Goal: Register for event/course

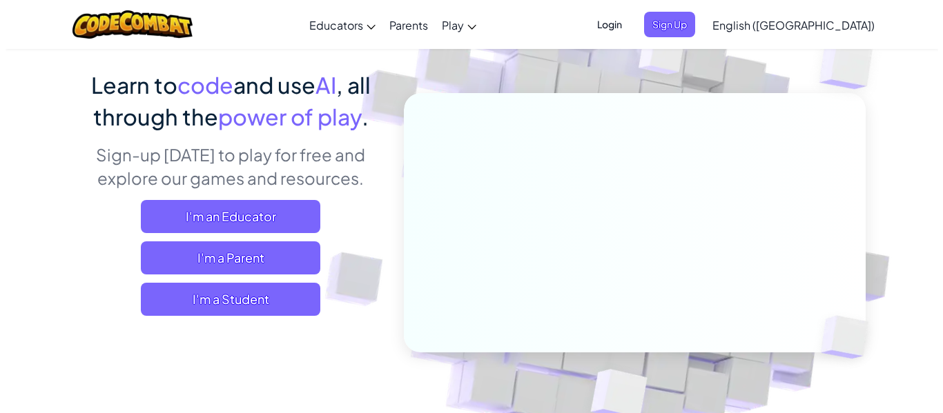
scroll to position [94, 0]
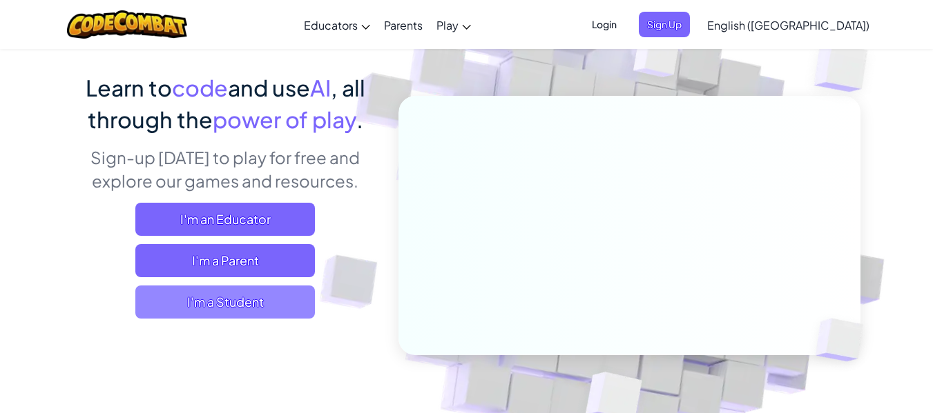
click at [234, 299] on span "I'm a Student" at bounding box center [224, 302] width 179 height 33
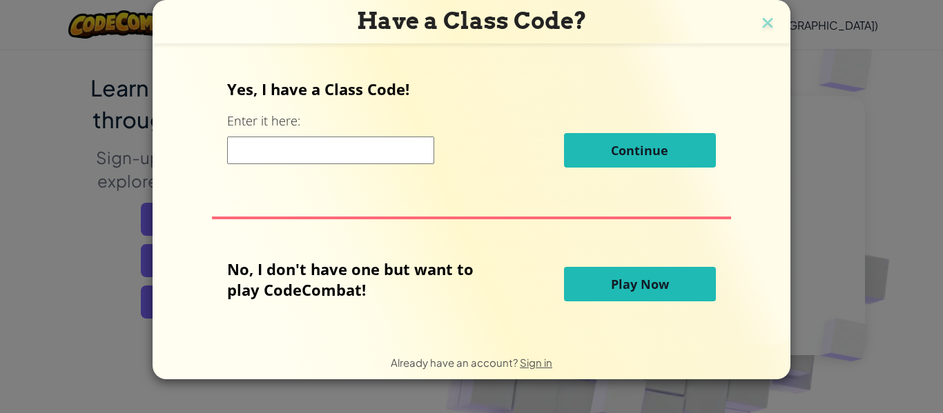
drag, startPoint x: 342, startPoint y: 156, endPoint x: 322, endPoint y: 150, distance: 20.8
click at [322, 150] on input at bounding box center [330, 151] width 207 height 28
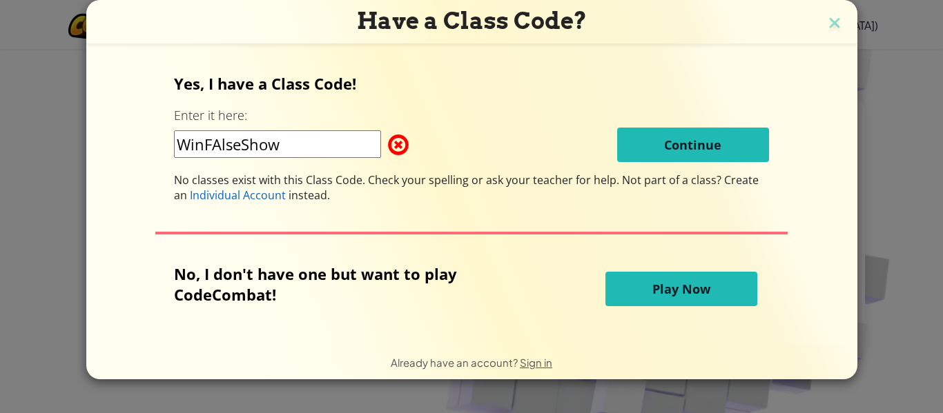
click at [225, 148] on input "WinFAlseShow" at bounding box center [277, 144] width 207 height 28
click at [208, 142] on input "WinFalseShow" at bounding box center [277, 144] width 207 height 28
type input "FalseWinShow"
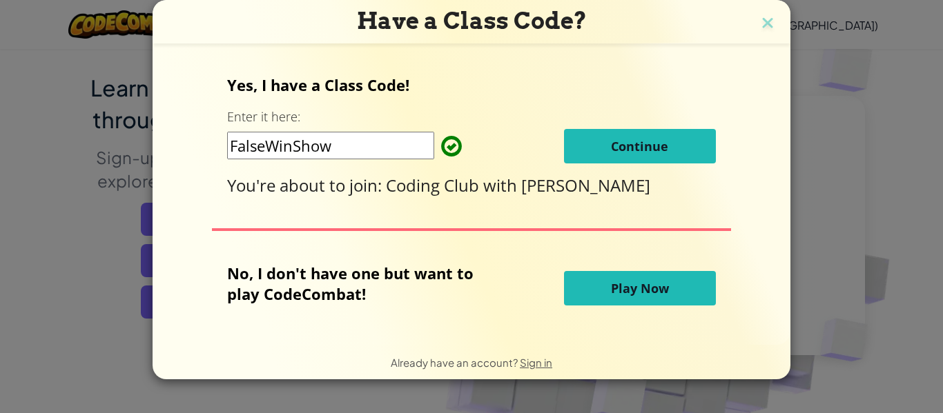
click at [590, 140] on button "Continue" at bounding box center [640, 146] width 152 height 35
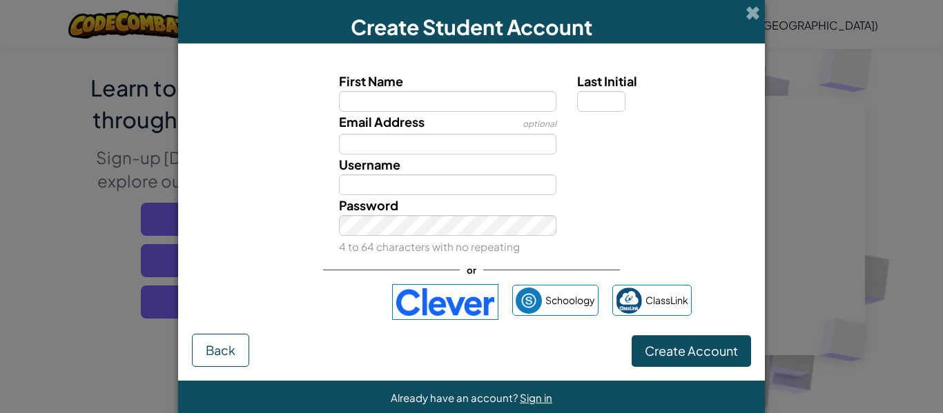
click at [125, 101] on div "Create Student Account First Name Last Initial Email Address optional Username …" at bounding box center [471, 206] width 943 height 413
click at [747, 6] on span at bounding box center [752, 13] width 14 height 14
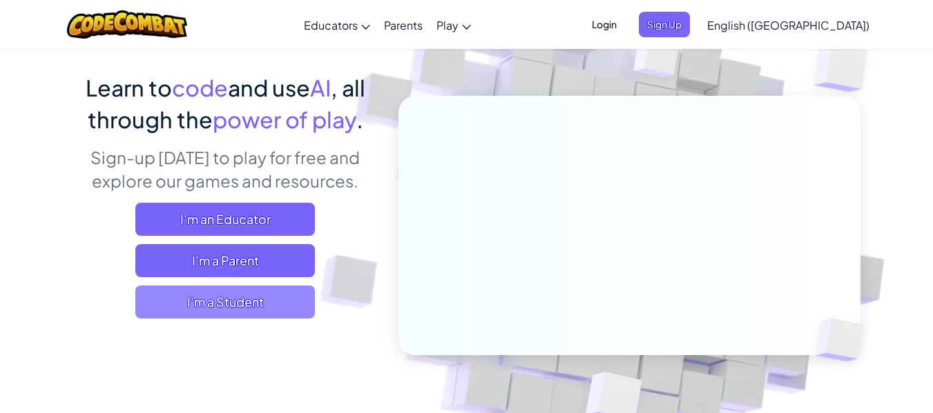
click at [197, 302] on span "I'm a Student" at bounding box center [224, 302] width 179 height 33
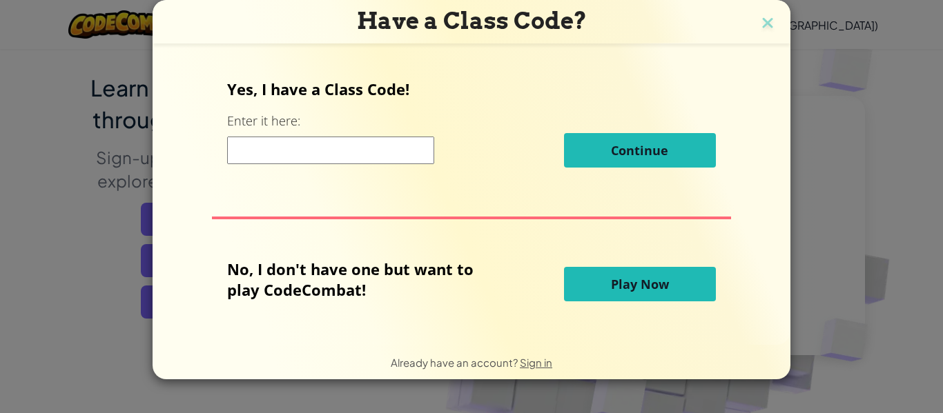
click at [322, 157] on input at bounding box center [330, 151] width 207 height 28
type input "FalseWinShow"
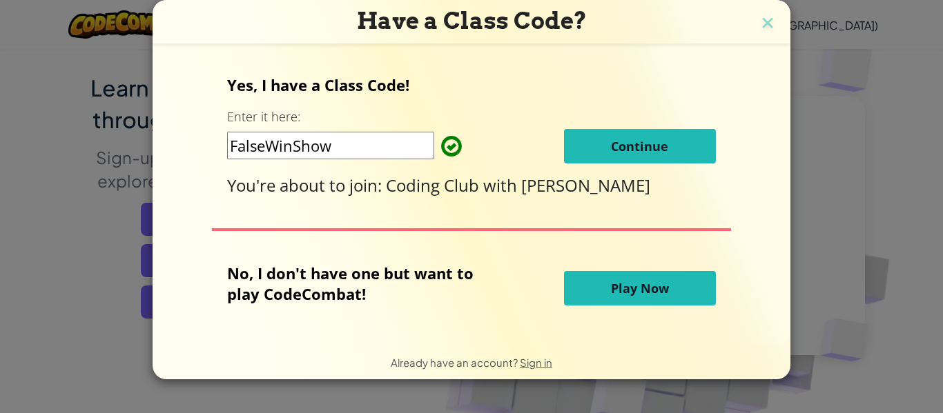
click at [648, 148] on span "Continue" at bounding box center [639, 146] width 57 height 17
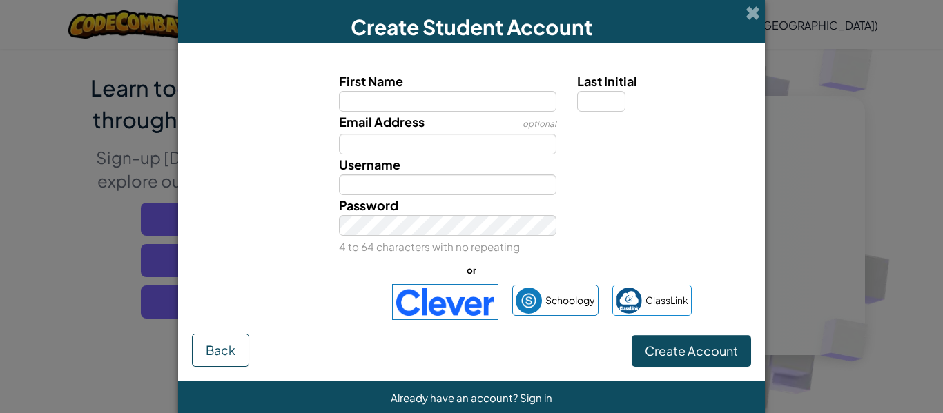
click at [636, 293] on link "ClassLink" at bounding box center [651, 300] width 79 height 31
click at [745, 12] on span at bounding box center [752, 13] width 14 height 14
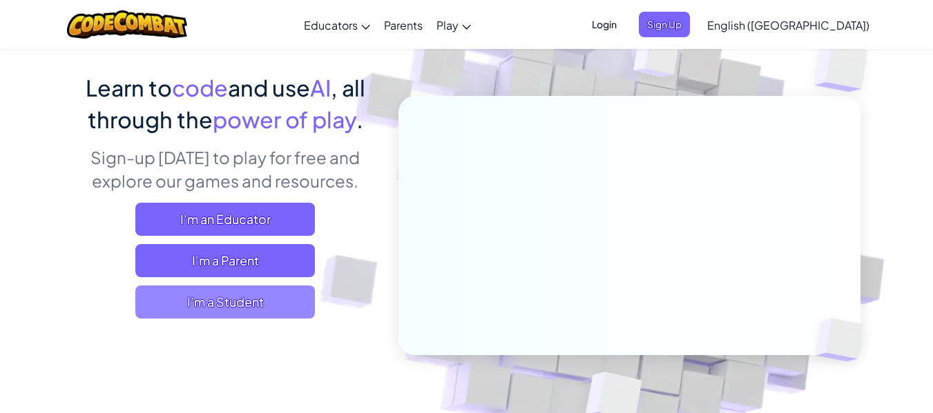
click at [241, 301] on span "I'm a Student" at bounding box center [224, 302] width 179 height 33
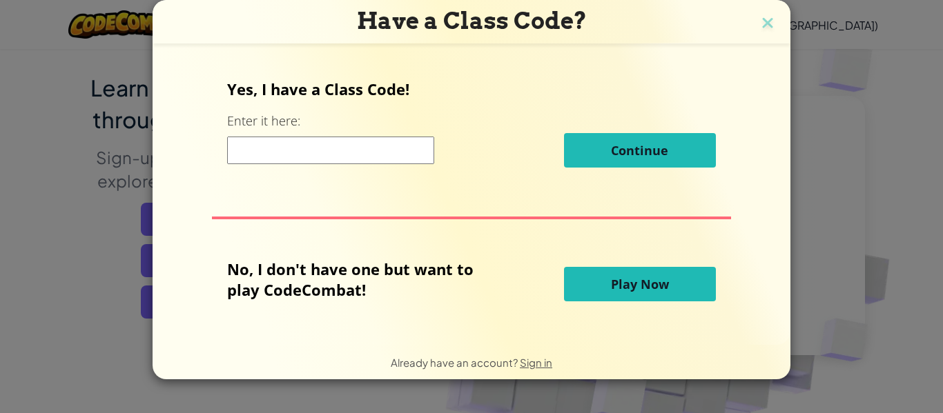
click at [631, 275] on button "Play Now" at bounding box center [640, 284] width 152 height 35
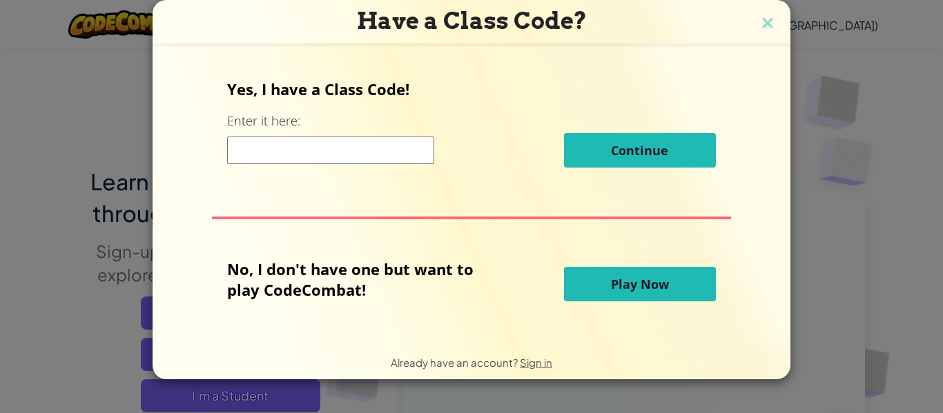
click at [629, 275] on button "Play Now" at bounding box center [640, 284] width 152 height 35
click at [580, 271] on button "Play Now" at bounding box center [640, 284] width 152 height 35
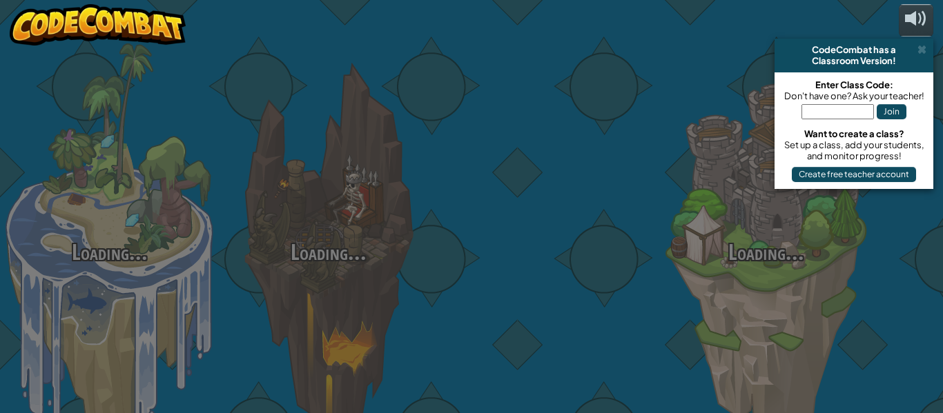
drag, startPoint x: 635, startPoint y: 293, endPoint x: 631, endPoint y: 279, distance: 15.1
click at [631, 0] on body "powered by CodeCombat has a Classroom Version! Enter Class Code: Don't have one…" at bounding box center [471, 0] width 943 height 0
click at [631, 279] on div at bounding box center [547, 219] width 219 height 438
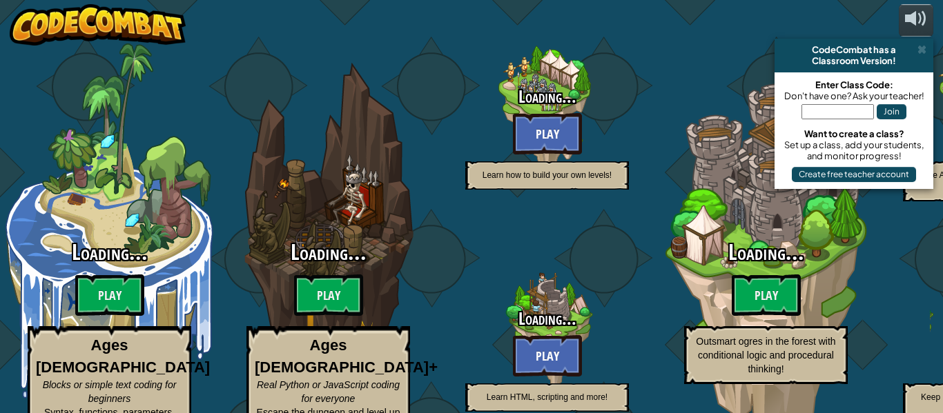
click at [631, 310] on h3 "Loading..." at bounding box center [547, 319] width 219 height 19
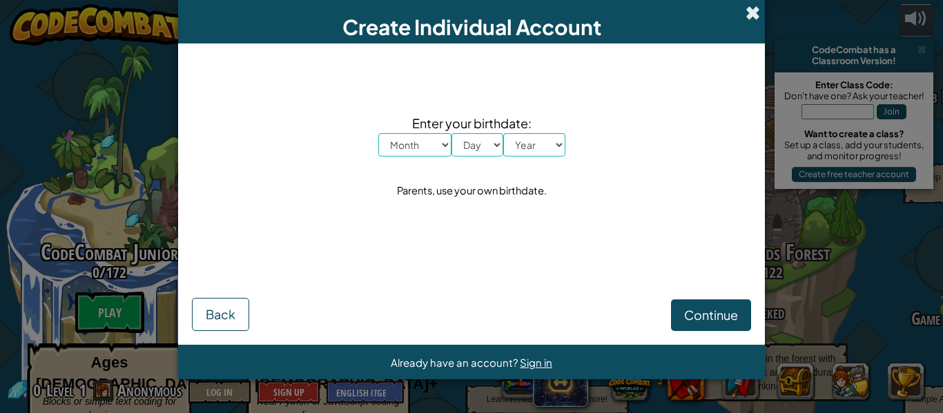
click at [747, 9] on span at bounding box center [752, 13] width 14 height 14
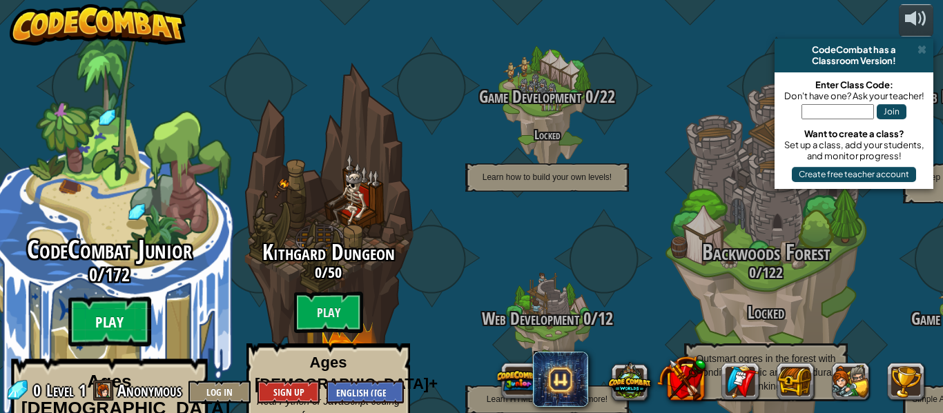
click at [107, 297] on btn "Play" at bounding box center [109, 322] width 83 height 50
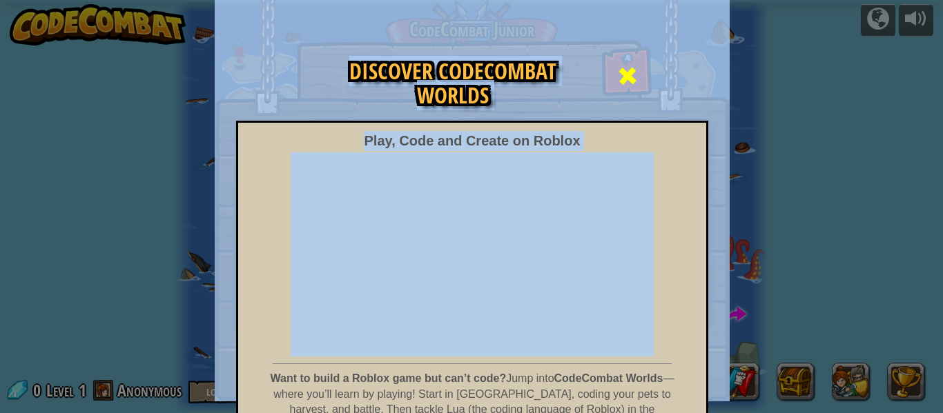
click at [624, 77] on span at bounding box center [627, 76] width 22 height 22
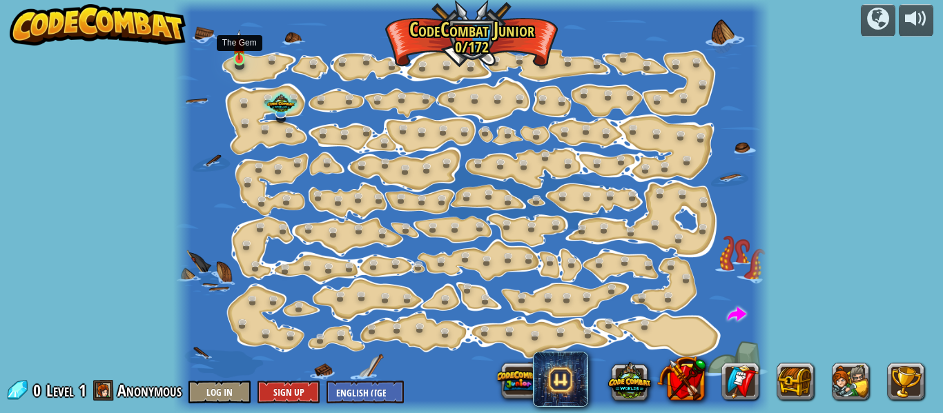
click at [246, 55] on img at bounding box center [239, 45] width 13 height 30
